Goal: Task Accomplishment & Management: Manage account settings

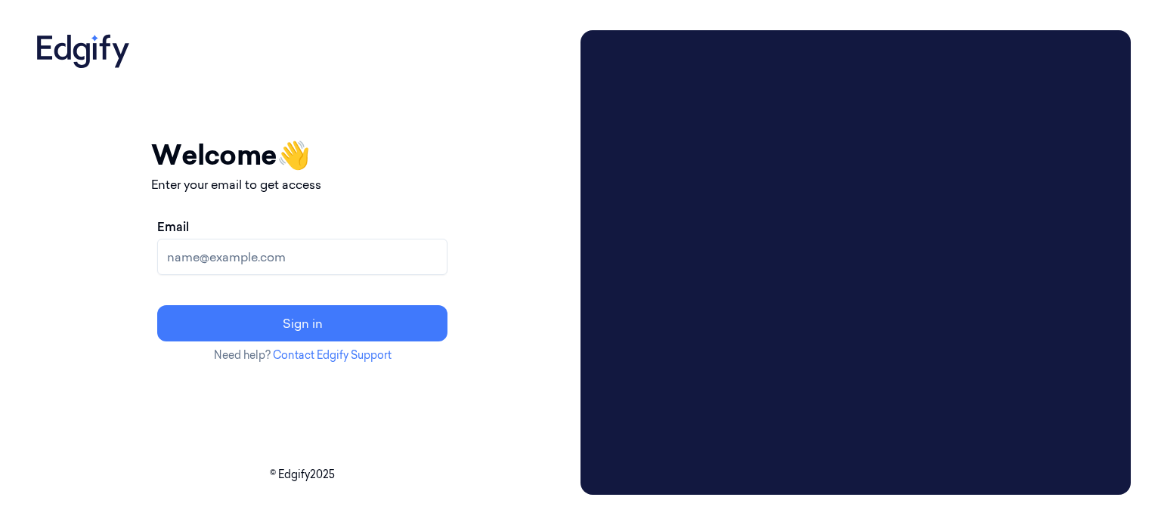
click at [312, 252] on input "Email" at bounding box center [302, 257] width 290 height 36
type input "[EMAIL_ADDRESS][DOMAIN_NAME]"
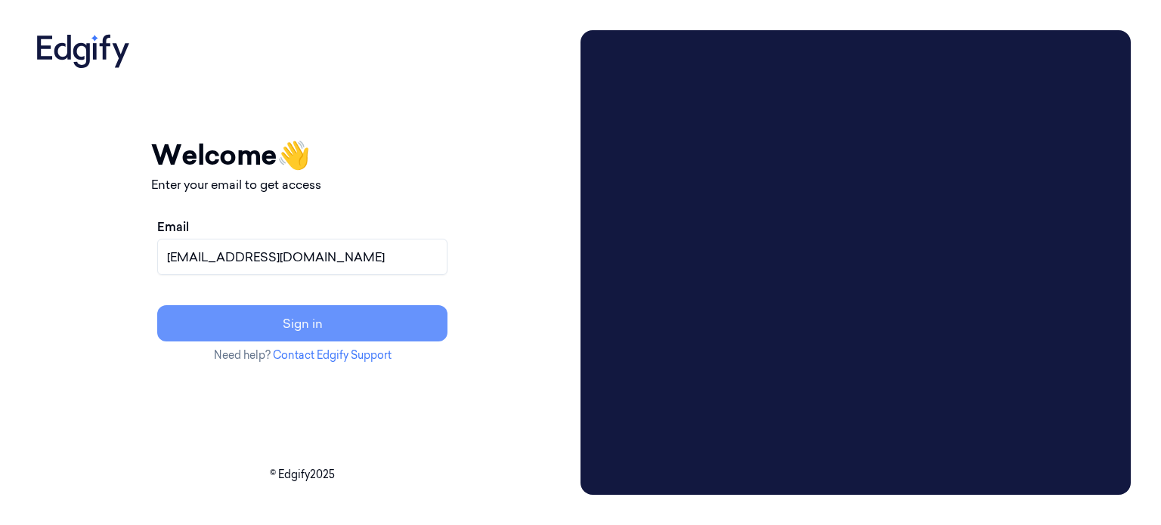
click at [378, 329] on button "Sign in" at bounding box center [302, 323] width 290 height 36
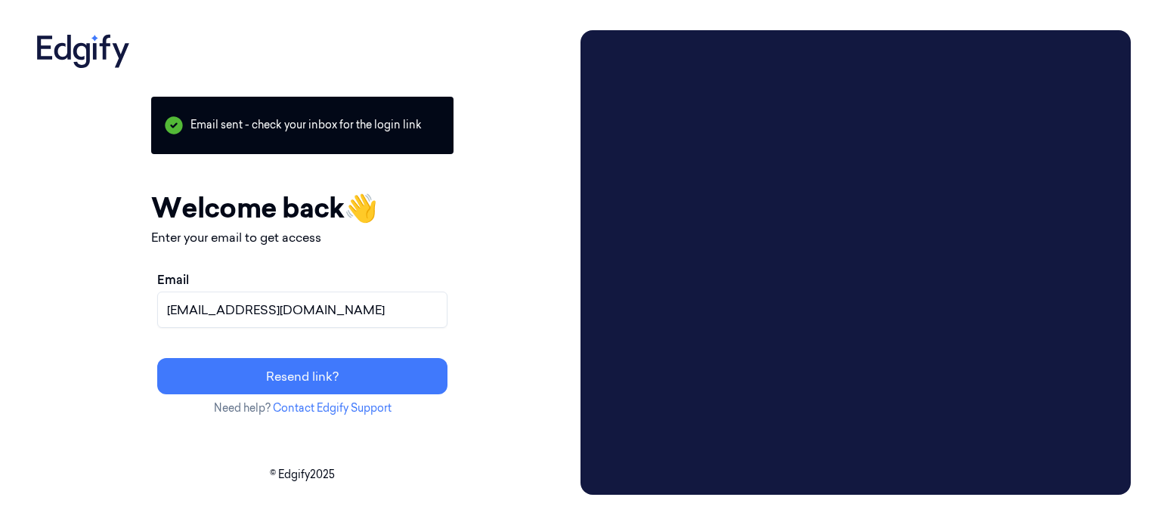
click at [364, 125] on p "Email sent - check your inbox for the login link" at bounding box center [302, 125] width 302 height 57
click at [184, 123] on icon at bounding box center [173, 125] width 21 height 21
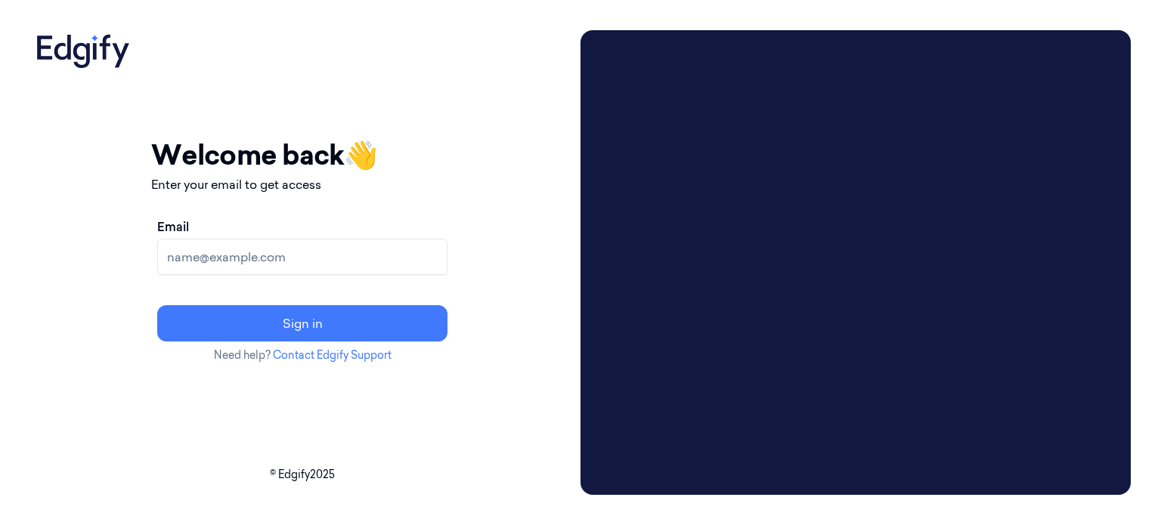
click at [51, 135] on div "Your session expired - please log in again Email sent - check your inbox for th…" at bounding box center [302, 262] width 544 height 465
click at [575, 99] on div "Your session expired - please log in again Email sent - check your inbox for th…" at bounding box center [302, 262] width 544 height 465
